Goal: Task Accomplishment & Management: Manage account settings

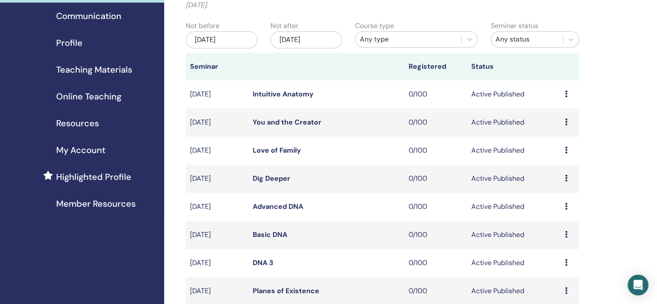
scroll to position [302, 0]
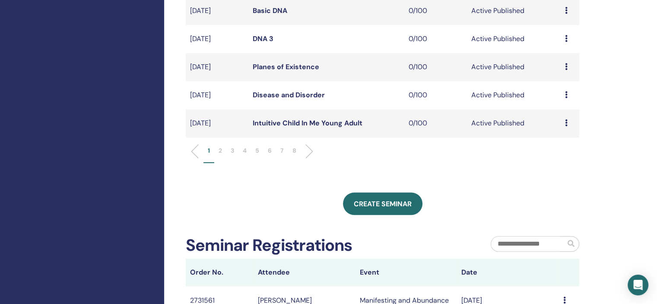
click at [232, 153] on p "3" at bounding box center [232, 150] width 3 height 9
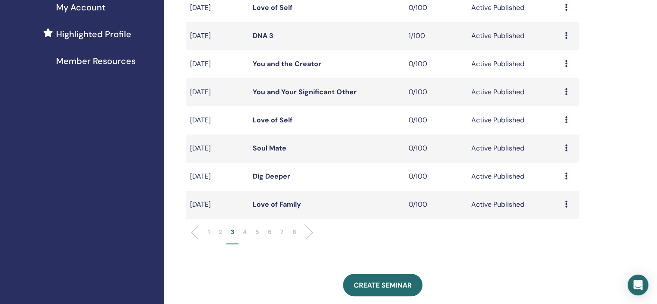
scroll to position [216, 0]
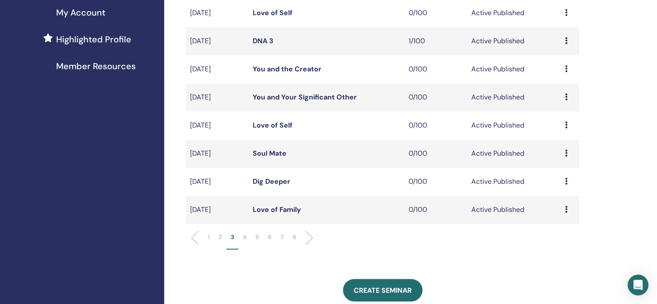
click at [221, 236] on p "2" at bounding box center [220, 236] width 3 height 9
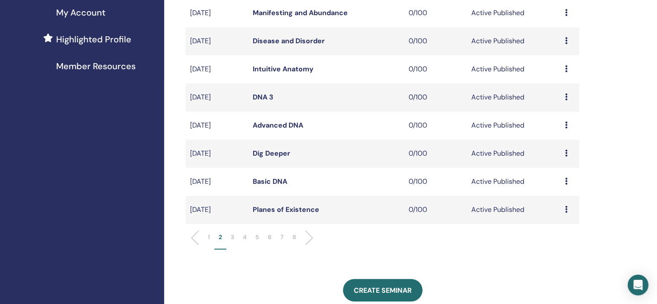
click at [233, 238] on p "3" at bounding box center [232, 236] width 3 height 9
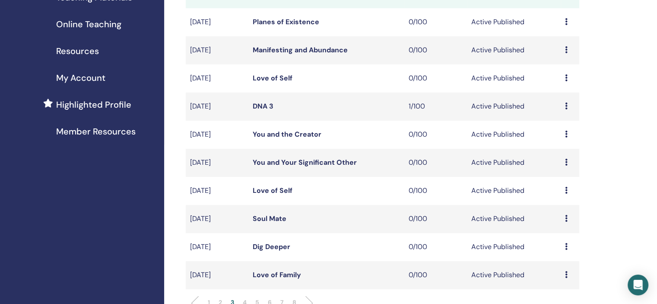
scroll to position [43, 0]
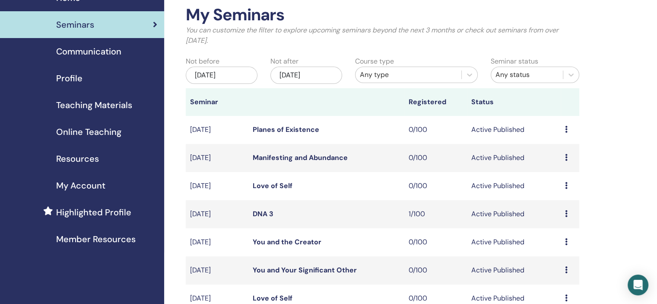
click at [566, 184] on icon at bounding box center [566, 185] width 3 height 7
click at [545, 202] on link "Edit" at bounding box center [550, 204] width 13 height 9
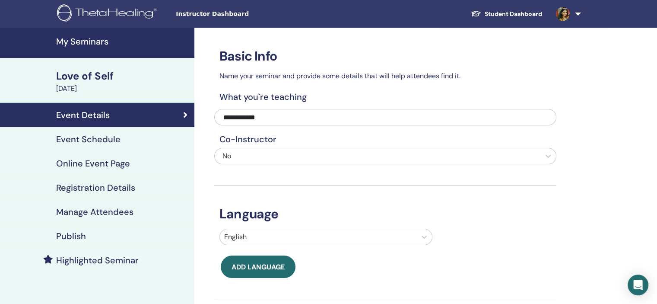
click at [131, 150] on link "Event Schedule" at bounding box center [97, 139] width 194 height 24
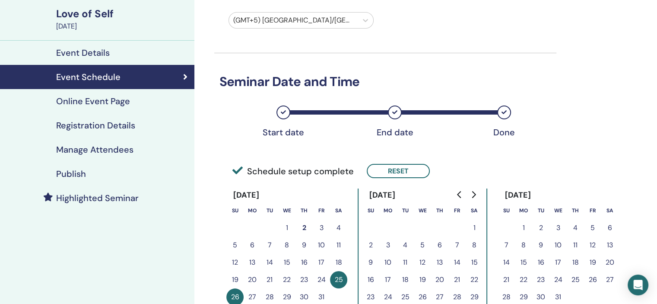
scroll to position [130, 0]
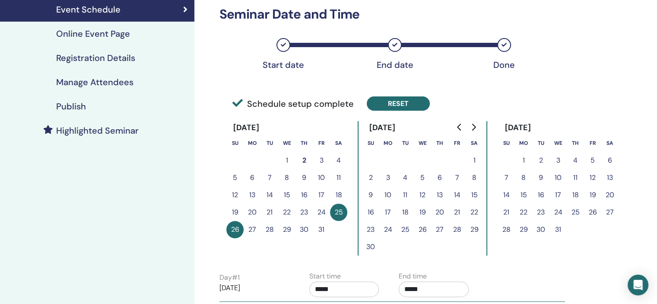
click at [396, 102] on button "Reset" at bounding box center [398, 103] width 63 height 14
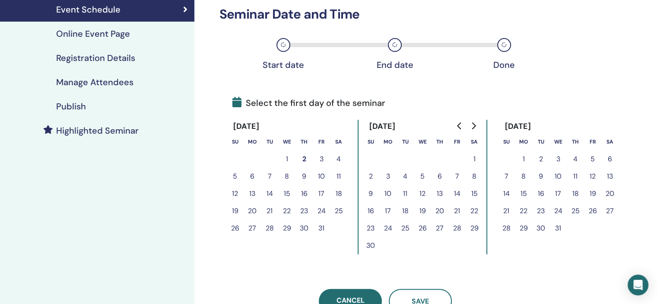
click at [287, 230] on button "29" at bounding box center [286, 228] width 17 height 17
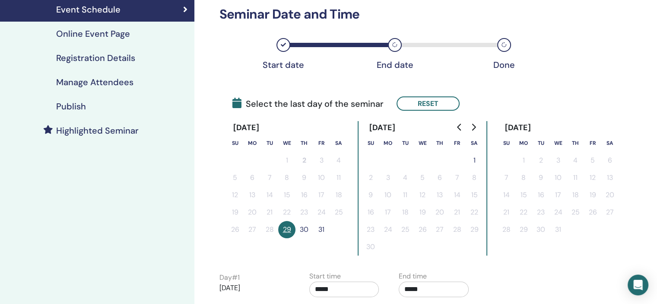
click at [304, 229] on button "30" at bounding box center [304, 229] width 17 height 17
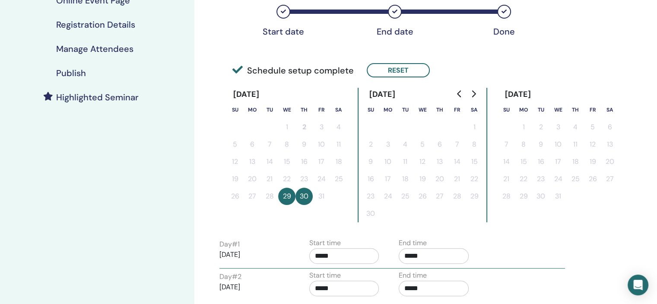
scroll to position [216, 0]
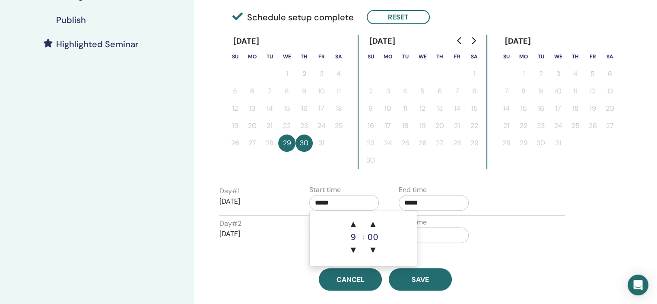
click at [339, 201] on input "*****" at bounding box center [344, 203] width 70 height 16
click at [347, 214] on td "▲ 9 ▼ : ▲ 00 ▼" at bounding box center [363, 238] width 107 height 55
drag, startPoint x: 351, startPoint y: 223, endPoint x: 379, endPoint y: 208, distance: 31.1
click at [352, 222] on span "▲" at bounding box center [353, 223] width 17 height 17
type input "*****"
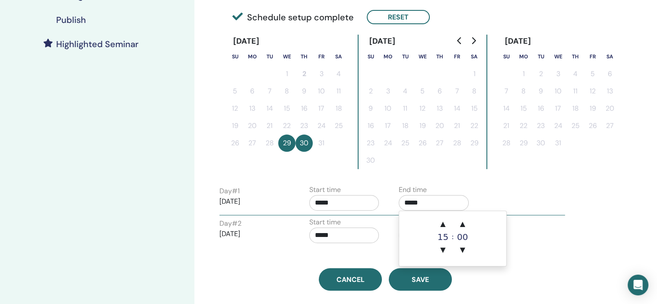
click at [439, 197] on input "*****" at bounding box center [434, 203] width 70 height 16
click at [442, 217] on span "▲" at bounding box center [442, 223] width 17 height 17
type input "*****"
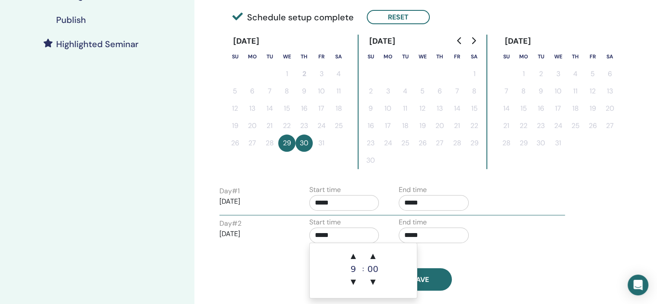
click at [365, 236] on input "*****" at bounding box center [344, 235] width 70 height 16
click at [352, 252] on span "▲" at bounding box center [353, 255] width 17 height 17
type input "*****"
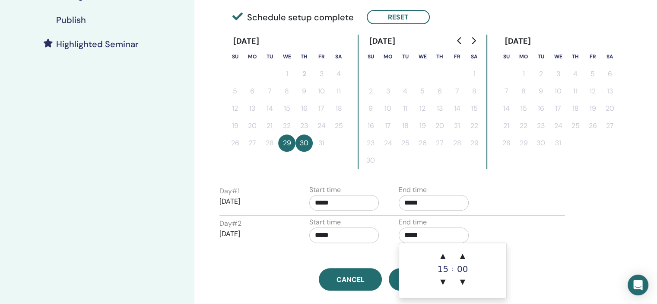
click at [423, 229] on input "*****" at bounding box center [434, 235] width 70 height 16
click at [439, 254] on span "▲" at bounding box center [442, 255] width 17 height 17
type input "*****"
drag, startPoint x: 586, startPoint y: 230, endPoint x: 558, endPoint y: 236, distance: 28.7
click at [586, 231] on div "Time Zone (GMT+5) Asia/Kolkata Seminar Date and Time Start date End date Done S…" at bounding box center [413, 112] width 438 height 600
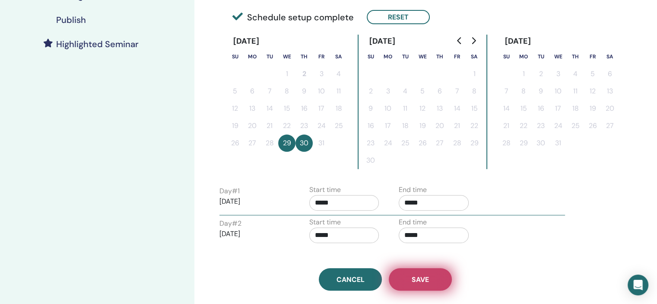
click at [409, 285] on button "Save" at bounding box center [420, 279] width 63 height 22
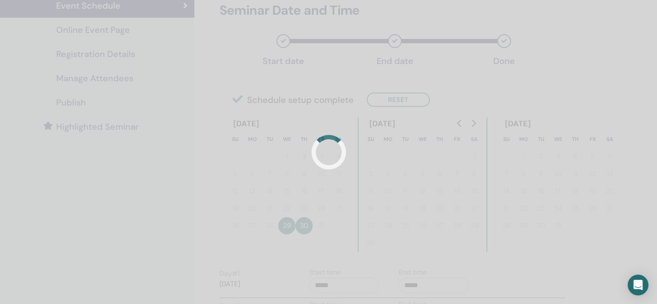
scroll to position [0, 0]
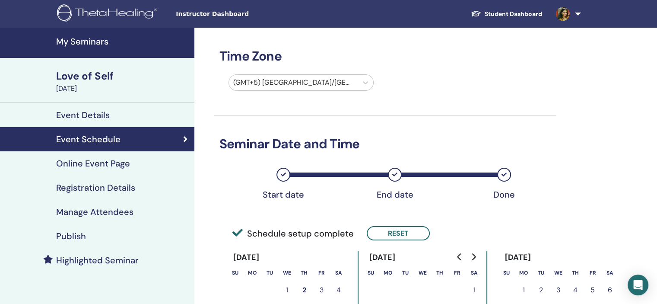
click at [121, 187] on h4 "Registration Details" at bounding box center [95, 187] width 79 height 10
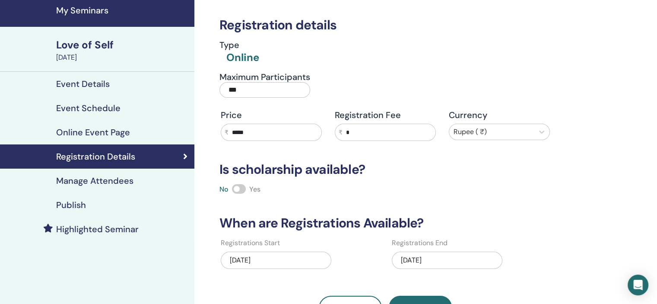
scroll to position [86, 0]
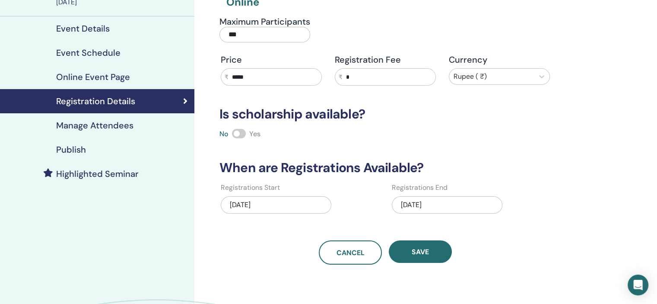
click at [442, 194] on div "10/26/2025" at bounding box center [447, 206] width 111 height 27
click at [458, 206] on div "10/26/2025" at bounding box center [447, 204] width 111 height 17
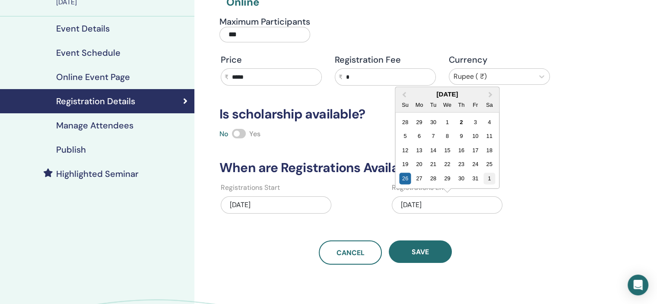
click at [489, 178] on div "1" at bounding box center [490, 178] width 12 height 12
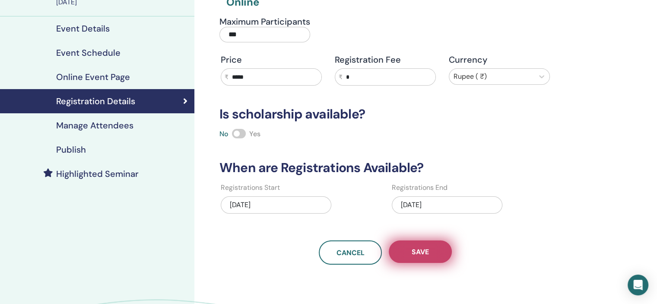
click at [439, 249] on button "Save" at bounding box center [420, 251] width 63 height 22
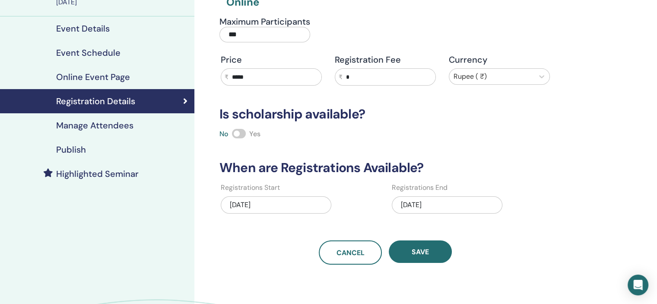
click at [138, 153] on div "Publish" at bounding box center [97, 149] width 181 height 10
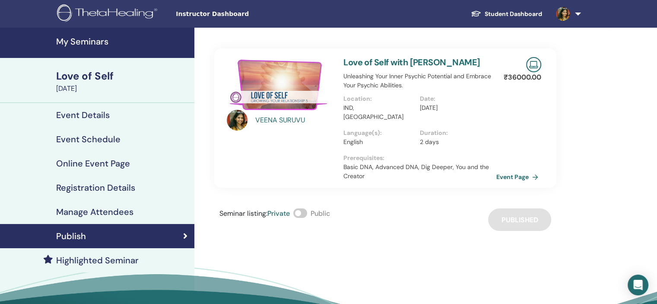
click at [328, 209] on span "Public" at bounding box center [320, 213] width 19 height 9
click at [309, 208] on div "Seminar listing : Private Public" at bounding box center [275, 219] width 111 height 22
click at [302, 208] on span at bounding box center [300, 213] width 14 height 10
click at [96, 41] on h4 "My Seminars" at bounding box center [122, 41] width 133 height 10
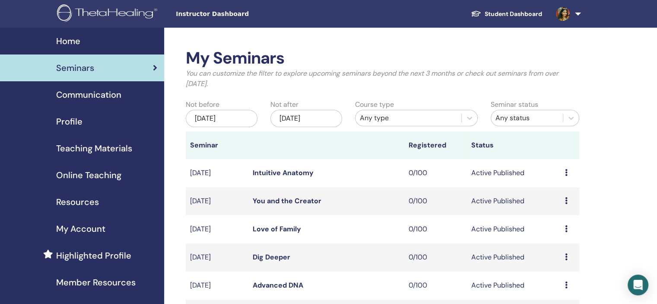
click at [544, 121] on div "Any status" at bounding box center [527, 118] width 63 height 10
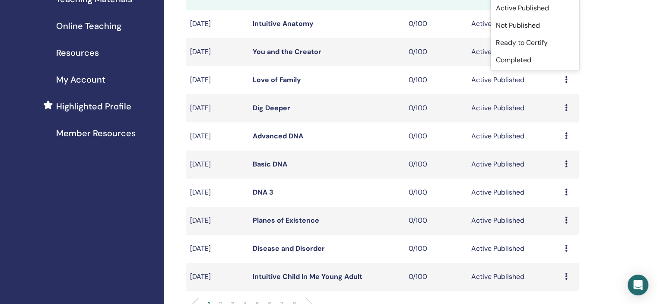
scroll to position [259, 0]
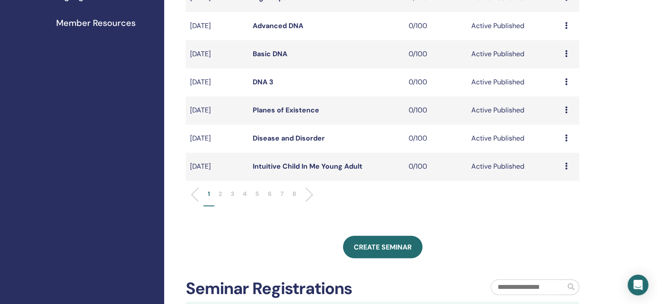
click at [220, 193] on p "2" at bounding box center [220, 193] width 3 height 9
click at [138, 203] on div "Home Seminars Communication Profile Teaching Materials Online Teaching" at bounding box center [82, 151] width 164 height 766
click at [564, 134] on td "Preview Edit Attendees Cancel" at bounding box center [570, 138] width 19 height 28
click at [567, 139] on div "Preview Edit Attendees Cancel" at bounding box center [570, 138] width 10 height 10
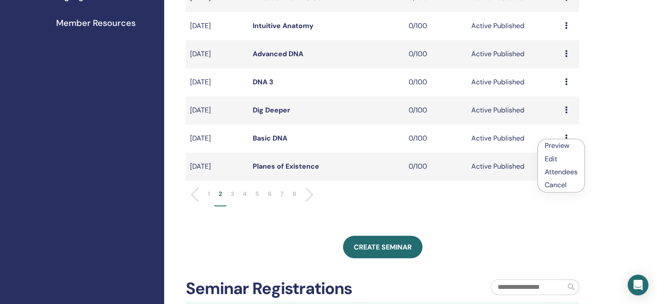
click at [554, 160] on link "Edit" at bounding box center [551, 158] width 13 height 9
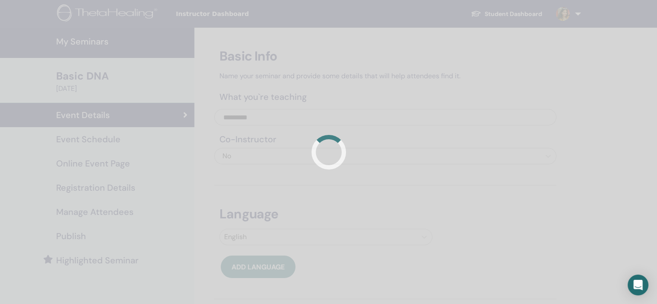
click at [131, 141] on div at bounding box center [328, 152] width 657 height 304
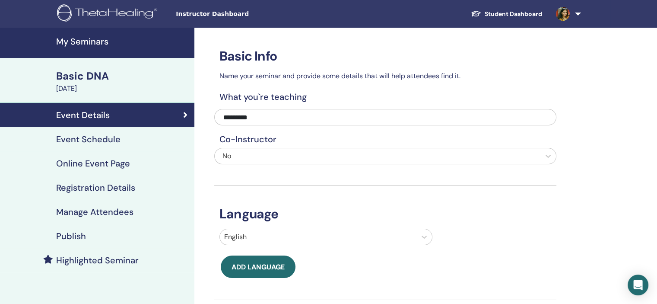
click at [128, 142] on div "Event Schedule" at bounding box center [97, 139] width 181 height 10
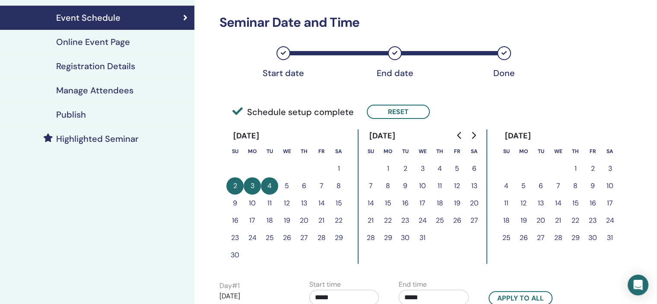
scroll to position [130, 0]
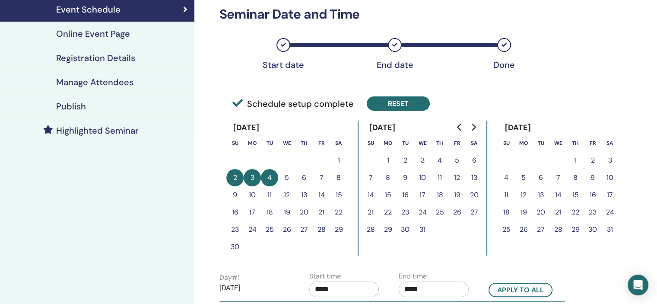
click at [401, 101] on button "Reset" at bounding box center [398, 103] width 63 height 14
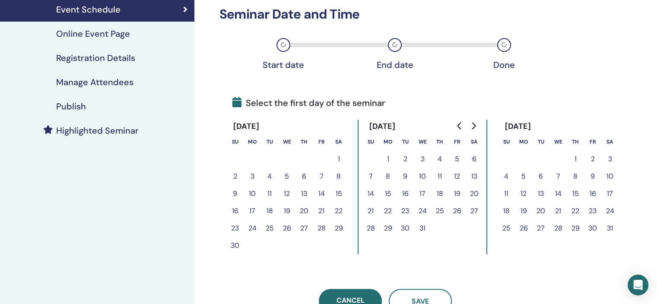
click at [234, 243] on button "30" at bounding box center [234, 245] width 17 height 17
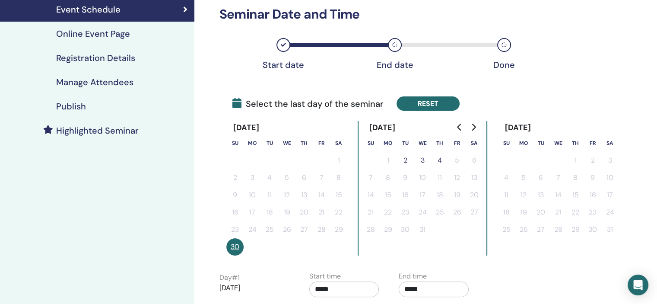
click at [452, 107] on button "Reset" at bounding box center [428, 103] width 63 height 14
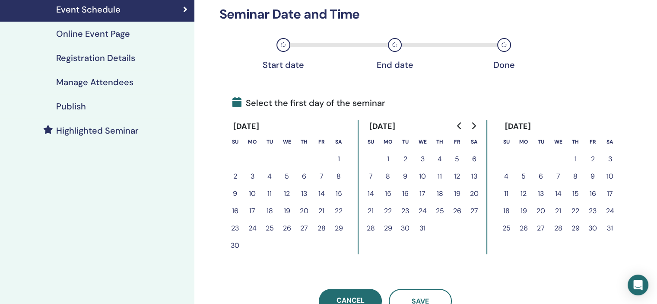
click at [460, 123] on icon "Go to previous month" at bounding box center [459, 125] width 4 height 7
click at [302, 226] on button "30" at bounding box center [304, 228] width 17 height 17
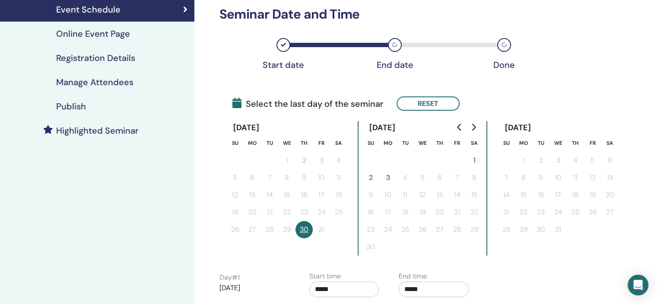
click at [473, 159] on button "1" at bounding box center [474, 160] width 17 height 17
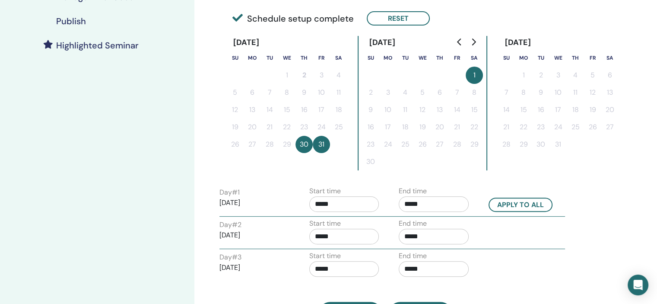
scroll to position [259, 0]
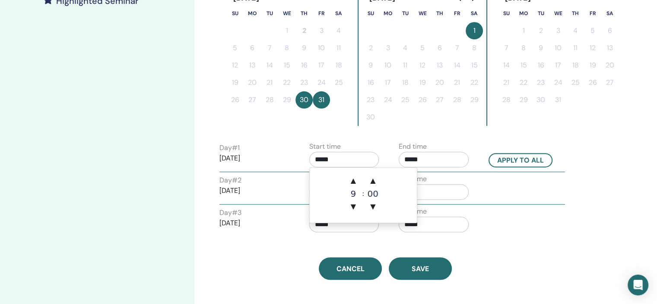
click at [352, 156] on input "*****" at bounding box center [344, 160] width 70 height 16
click at [356, 178] on span "▲" at bounding box center [353, 180] width 17 height 17
type input "*****"
click at [454, 156] on input "*****" at bounding box center [434, 160] width 70 height 16
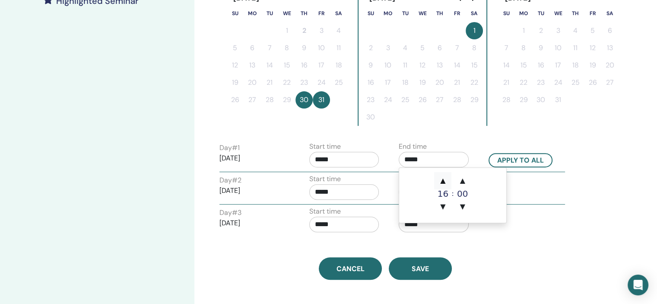
click at [443, 180] on span "▲" at bounding box center [442, 180] width 17 height 17
type input "*****"
click at [532, 162] on button "Apply to all" at bounding box center [521, 160] width 64 height 14
type input "*****"
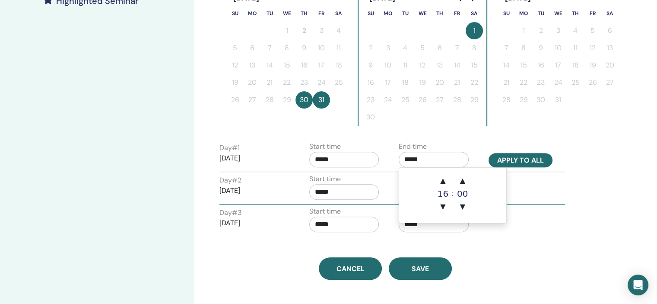
type input "*****"
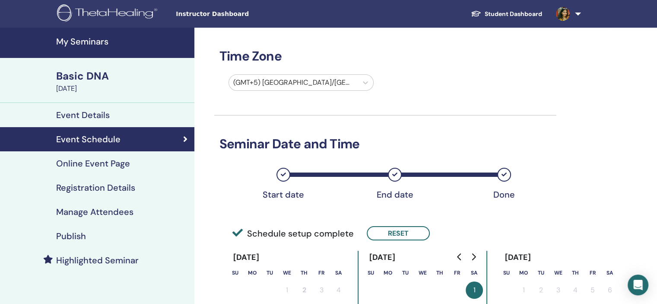
scroll to position [302, 0]
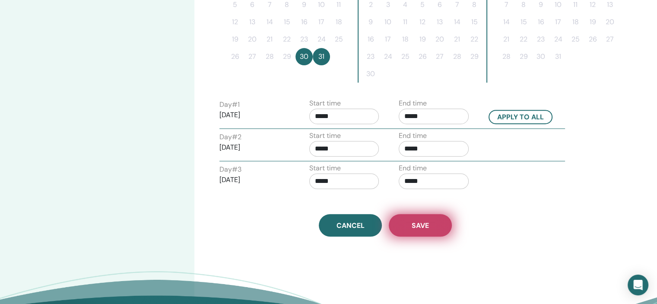
click at [416, 221] on span "Save" at bounding box center [420, 225] width 17 height 9
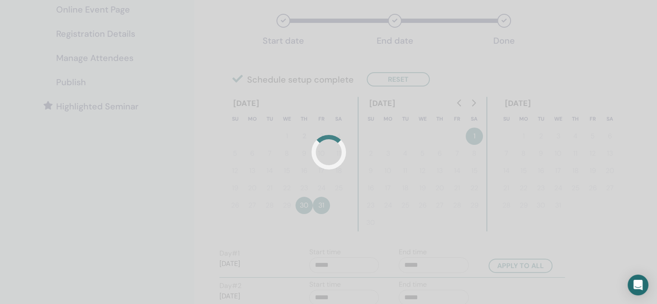
scroll to position [43, 0]
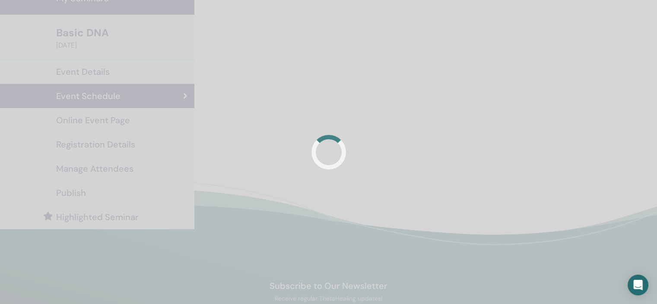
scroll to position [43, 0]
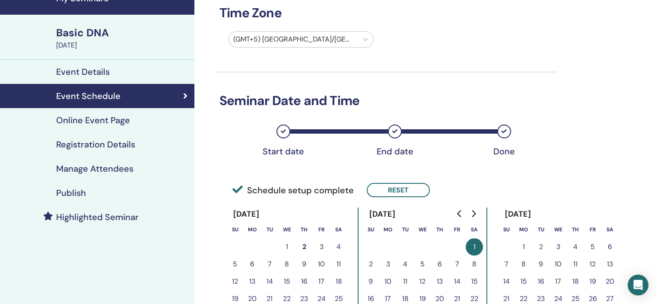
click at [118, 144] on h4 "Registration Details" at bounding box center [95, 144] width 79 height 10
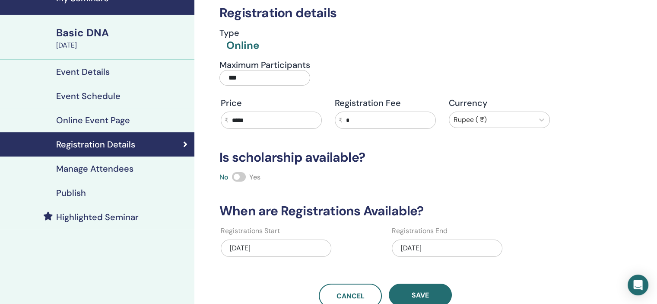
click at [447, 245] on div "01/01/2026" at bounding box center [447, 247] width 111 height 17
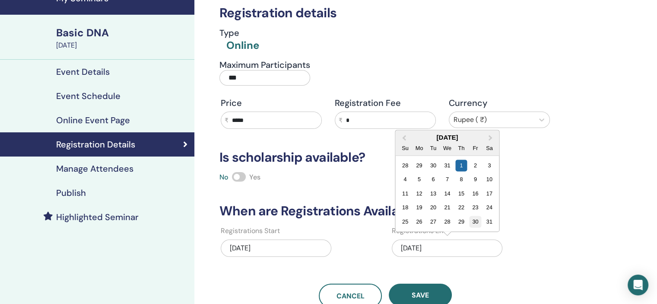
click at [475, 219] on div "30" at bounding box center [476, 222] width 12 height 12
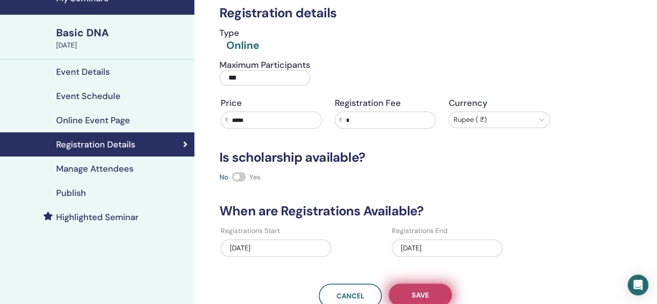
click at [432, 301] on button "Save" at bounding box center [420, 294] width 63 height 22
click at [101, 193] on div "Publish" at bounding box center [97, 193] width 181 height 10
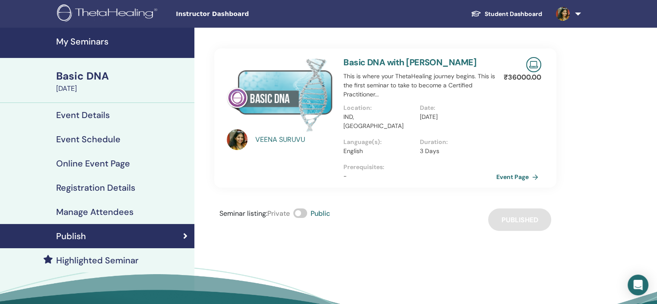
click at [102, 35] on link "My Seminars" at bounding box center [97, 43] width 194 height 30
